Goal: Information Seeking & Learning: Learn about a topic

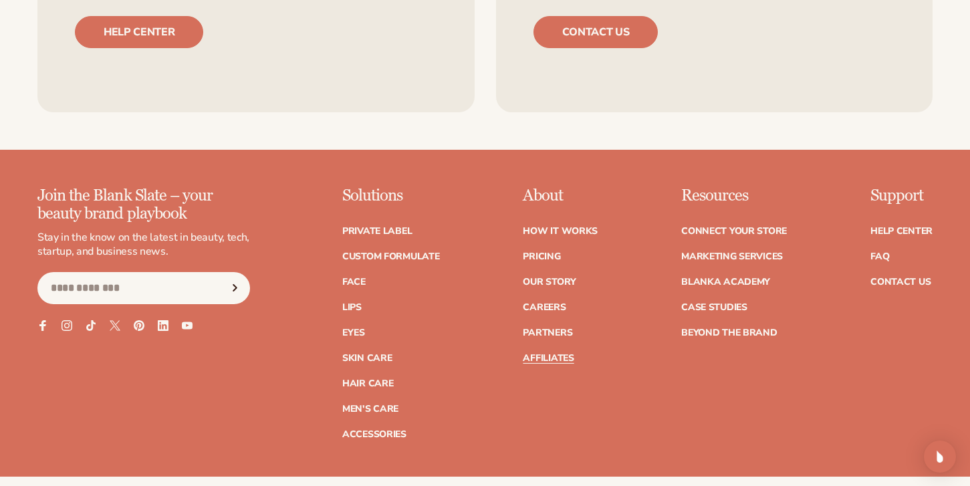
scroll to position [3170, 0]
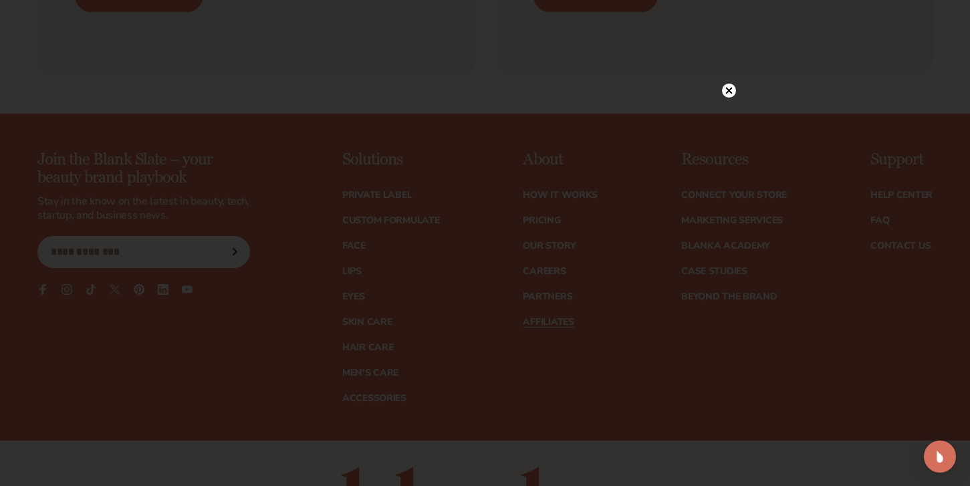
click at [731, 92] on circle at bounding box center [729, 91] width 14 height 14
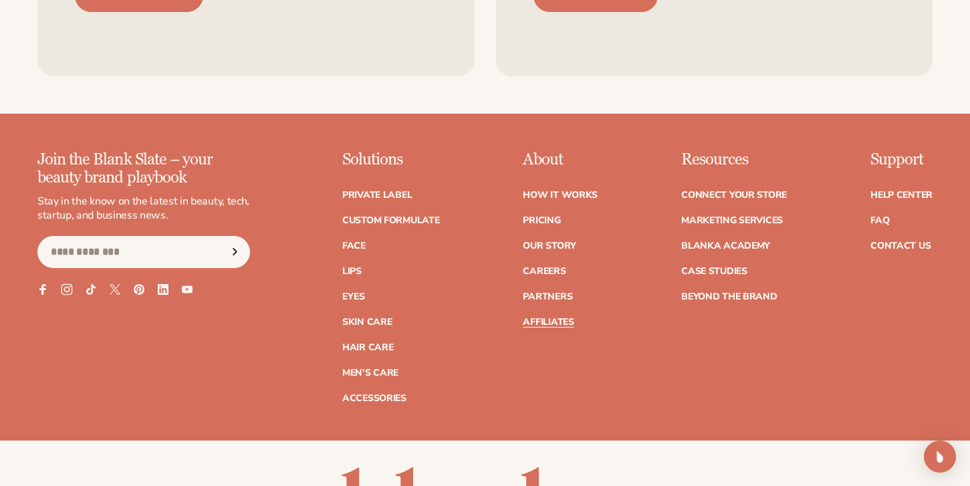
click at [64, 284] on icon at bounding box center [66, 289] width 11 height 11
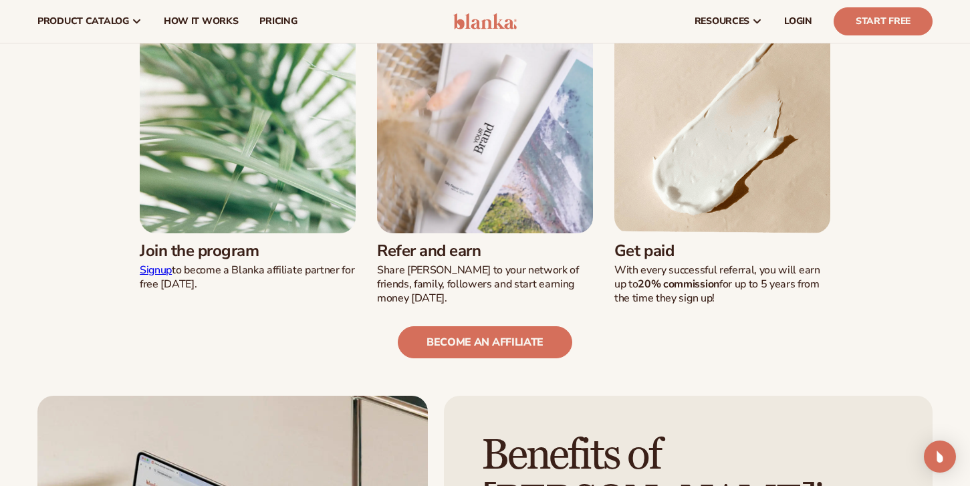
scroll to position [300, 0]
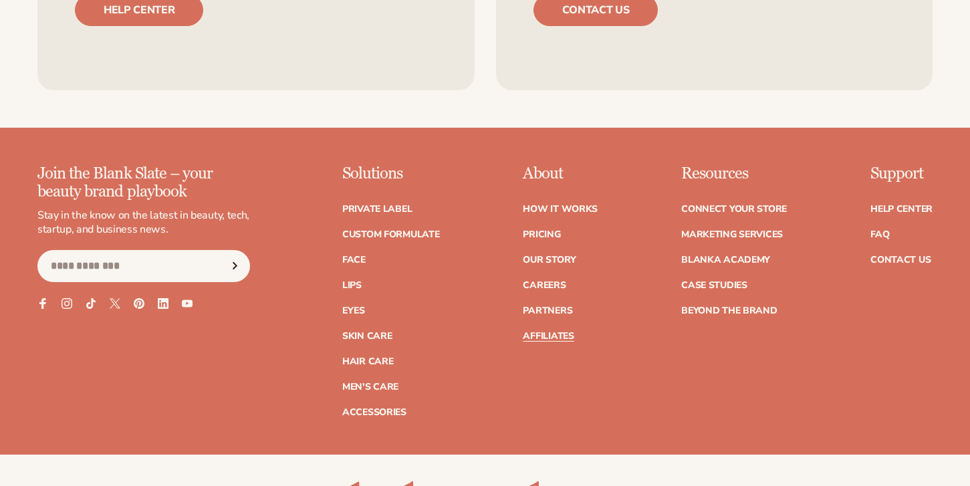
scroll to position [3170, 0]
